Goal: Check status: Check status

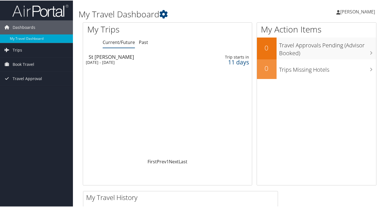
click at [129, 59] on div "[DATE] - [DATE]" at bounding box center [140, 61] width 109 height 5
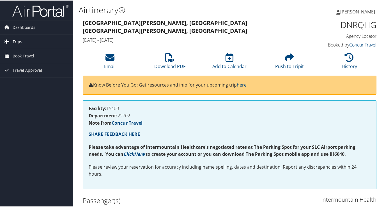
click at [15, 41] on span "Trips" at bounding box center [18, 41] width 10 height 14
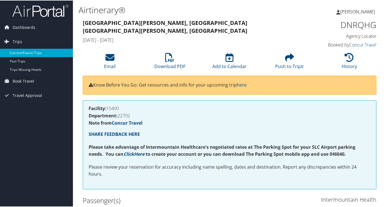
click at [21, 54] on link "Current/Future Trips" at bounding box center [36, 52] width 73 height 8
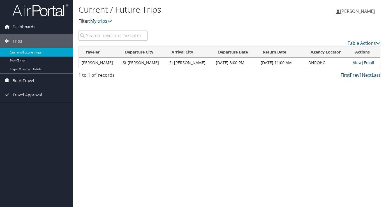
click at [355, 63] on link "View" at bounding box center [357, 62] width 9 height 5
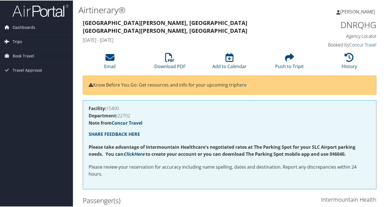
click at [16, 40] on span "Trips" at bounding box center [18, 41] width 10 height 14
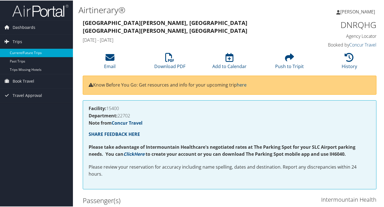
click at [15, 52] on link "Current/Future Trips" at bounding box center [36, 52] width 73 height 8
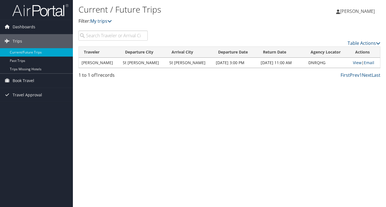
click at [131, 65] on td "St George" at bounding box center [143, 63] width 47 height 10
click at [316, 62] on td "DNRQHG" at bounding box center [327, 63] width 45 height 10
click at [111, 21] on icon at bounding box center [109, 21] width 4 height 4
click at [22, 26] on span "Dashboards" at bounding box center [24, 27] width 23 height 14
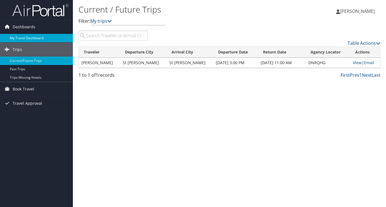
click at [21, 39] on link "My Travel Dashboard" at bounding box center [36, 38] width 73 height 8
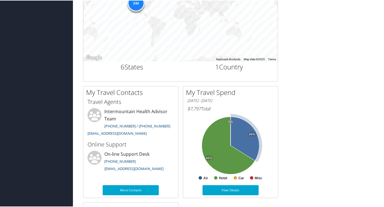
scroll to position [222, 0]
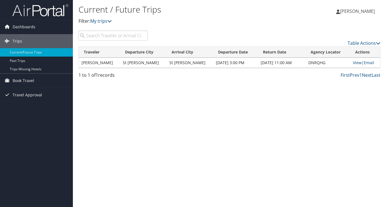
click at [103, 63] on td "LISA STODDARD" at bounding box center [99, 63] width 41 height 10
click at [356, 63] on link "View" at bounding box center [357, 62] width 9 height 5
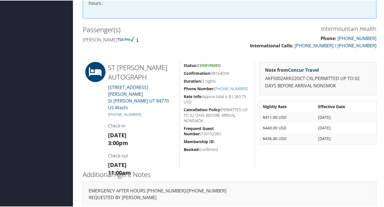
scroll to position [173, 0]
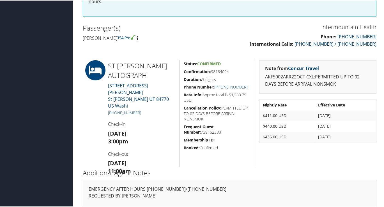
click at [212, 61] on span "Confirmed" at bounding box center [209, 63] width 24 height 5
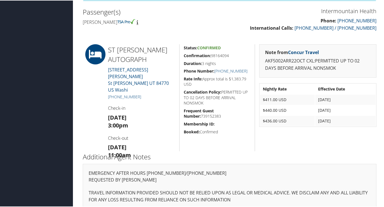
scroll to position [0, 0]
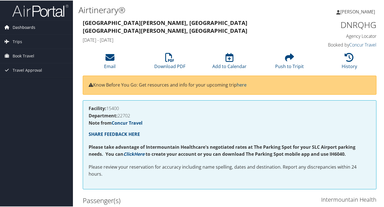
click at [18, 27] on span "Dashboards" at bounding box center [24, 27] width 23 height 14
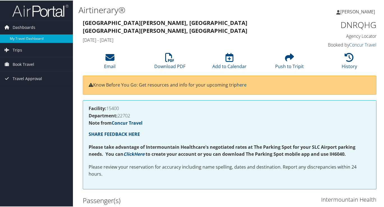
click at [17, 40] on link "My Travel Dashboard" at bounding box center [36, 38] width 73 height 8
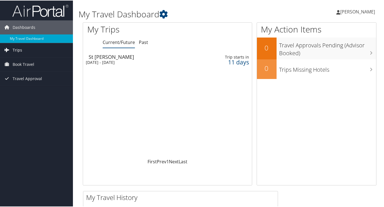
click at [18, 51] on span "Trips" at bounding box center [18, 50] width 10 height 14
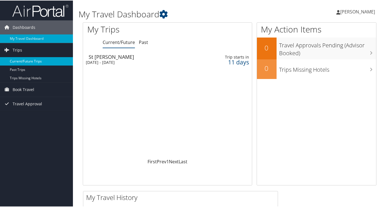
drag, startPoint x: 22, startPoint y: 80, endPoint x: 24, endPoint y: 60, distance: 20.5
click at [24, 60] on link "Current/Future Trips" at bounding box center [36, 61] width 73 height 8
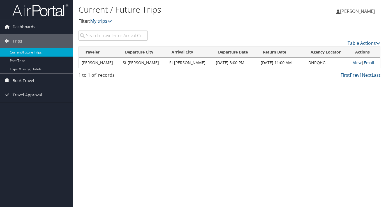
click at [140, 63] on td "St [PERSON_NAME]" at bounding box center [143, 63] width 47 height 10
click at [101, 64] on td "[PERSON_NAME]" at bounding box center [99, 63] width 41 height 10
click at [356, 62] on link "View" at bounding box center [357, 62] width 9 height 5
